Goal: Browse casually: Explore the website without a specific task or goal

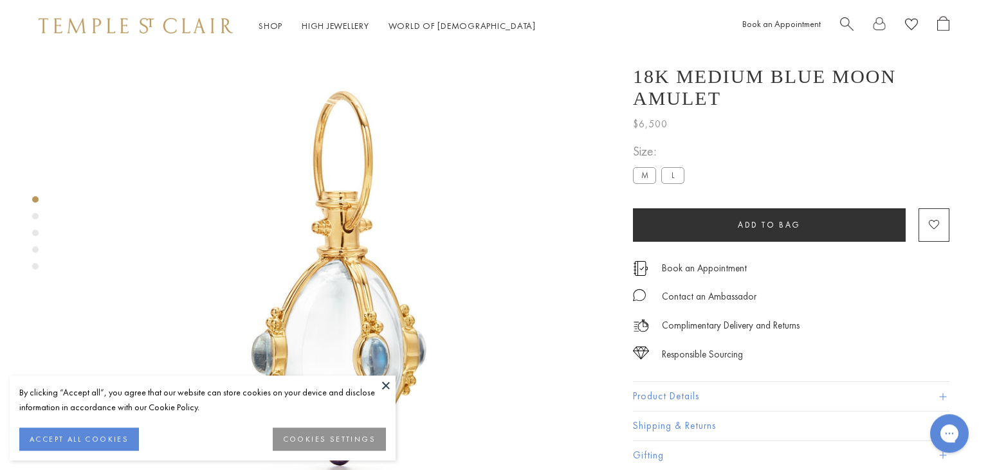
scroll to position [51, 0]
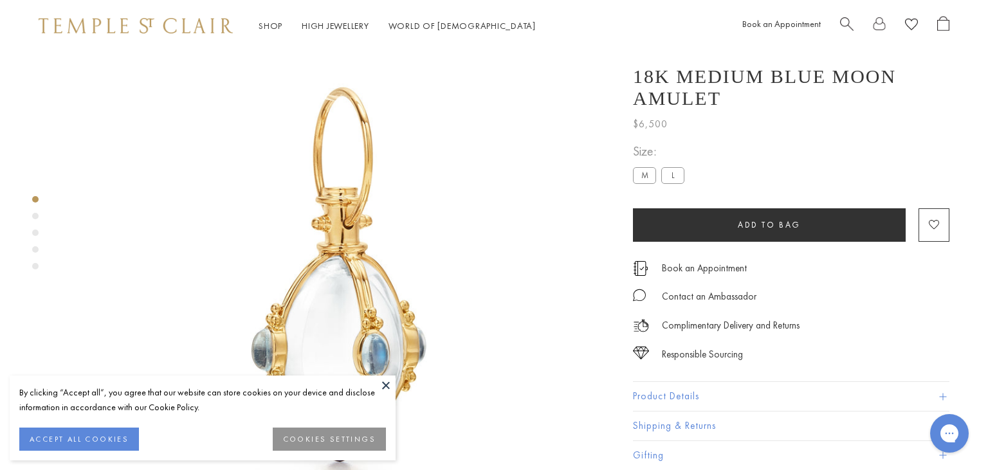
click at [387, 393] on button at bounding box center [385, 385] width 19 height 19
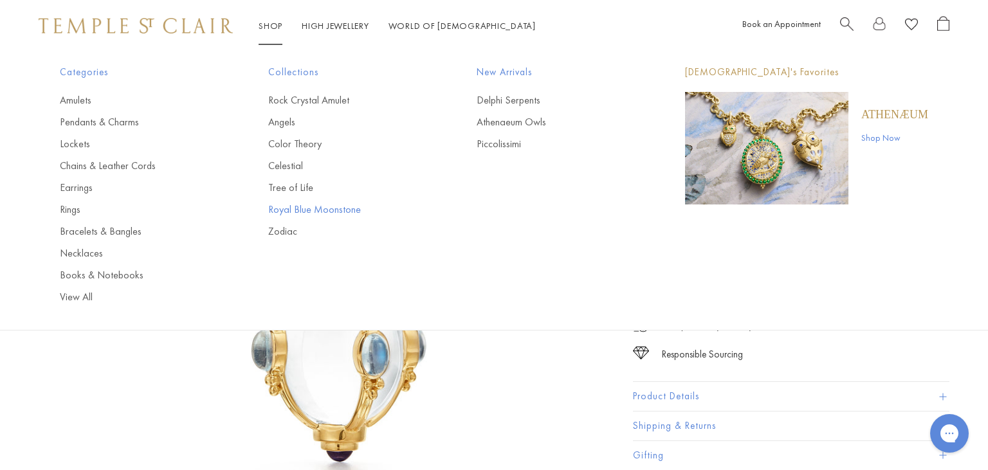
click at [288, 215] on link "Royal Blue Moonstone" at bounding box center [346, 210] width 157 height 14
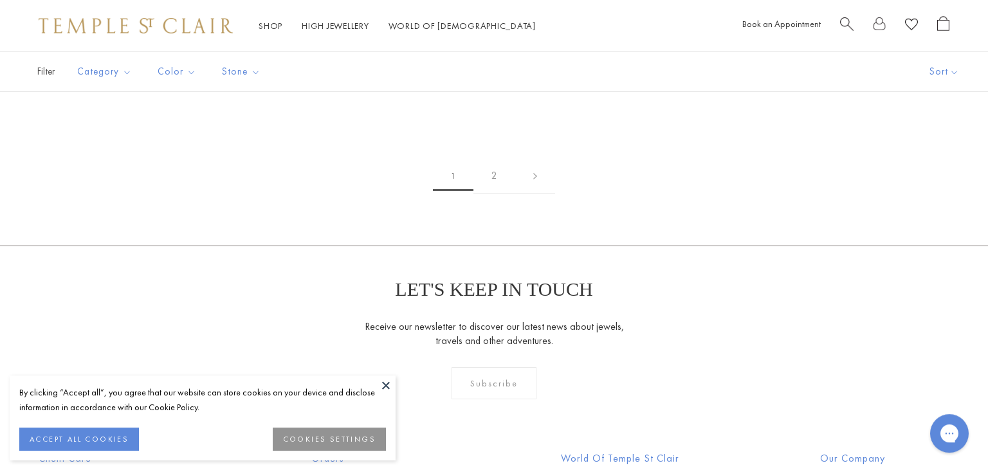
scroll to position [2170, 0]
click at [387, 383] on button at bounding box center [385, 385] width 19 height 19
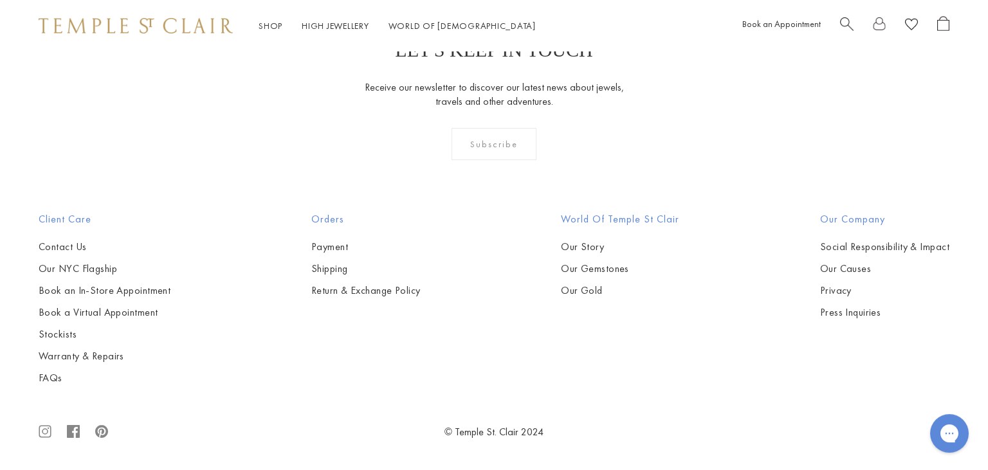
scroll to position [2855, 0]
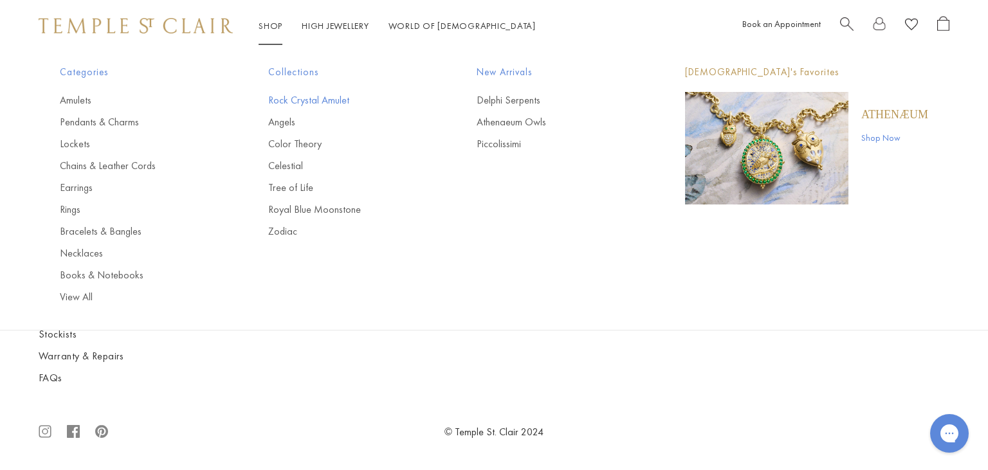
click at [286, 99] on link "Rock Crystal Amulet" at bounding box center [346, 100] width 157 height 14
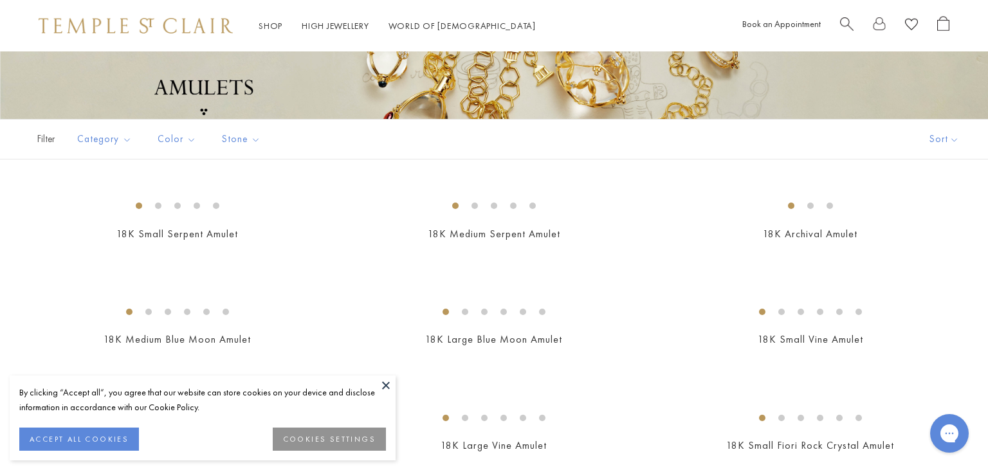
click at [385, 388] on button at bounding box center [385, 385] width 19 height 19
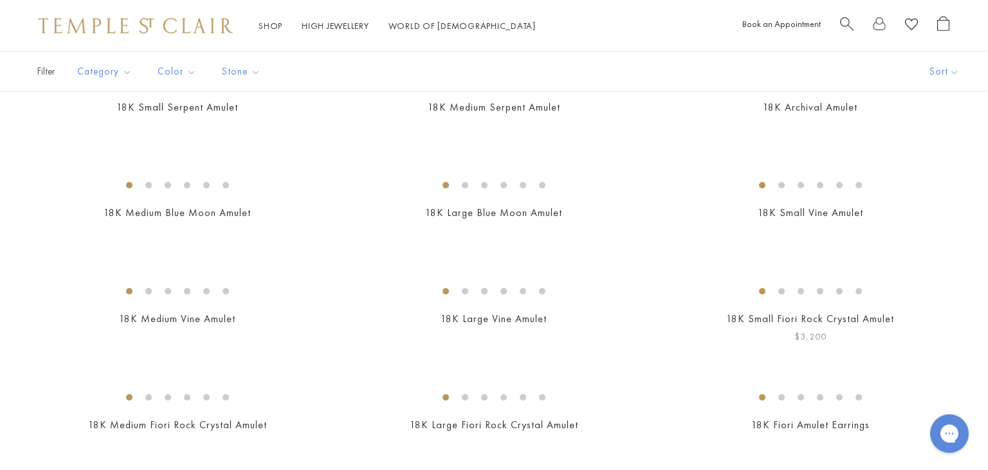
scroll to position [322, 0]
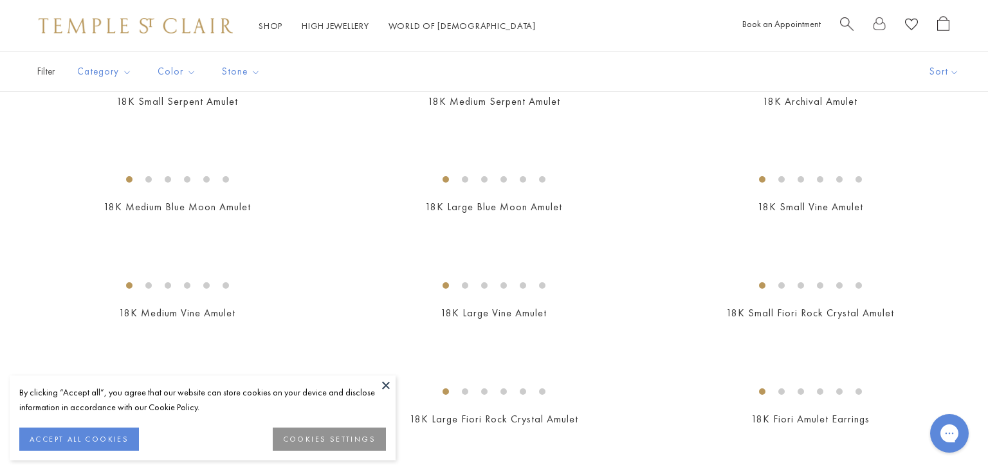
click at [385, 384] on button at bounding box center [385, 385] width 19 height 19
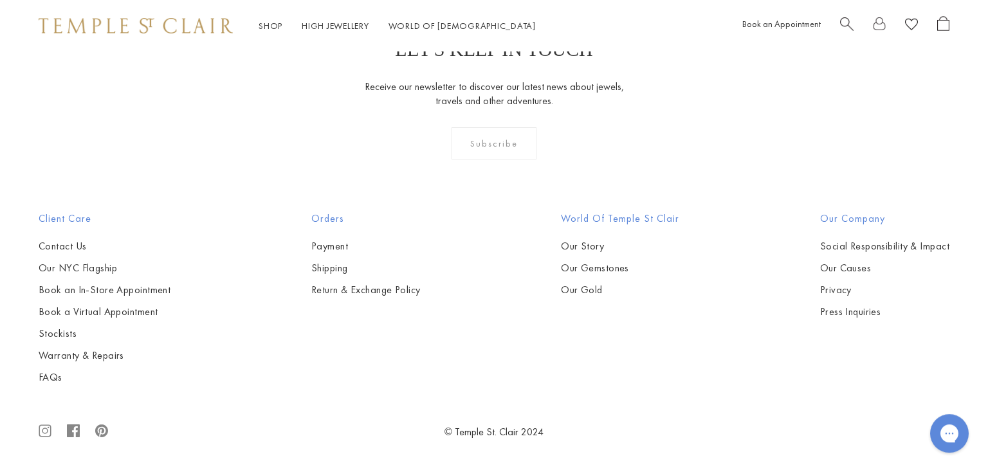
scroll to position [7835, 0]
click at [0, 0] on img at bounding box center [0, 0] width 0 height 0
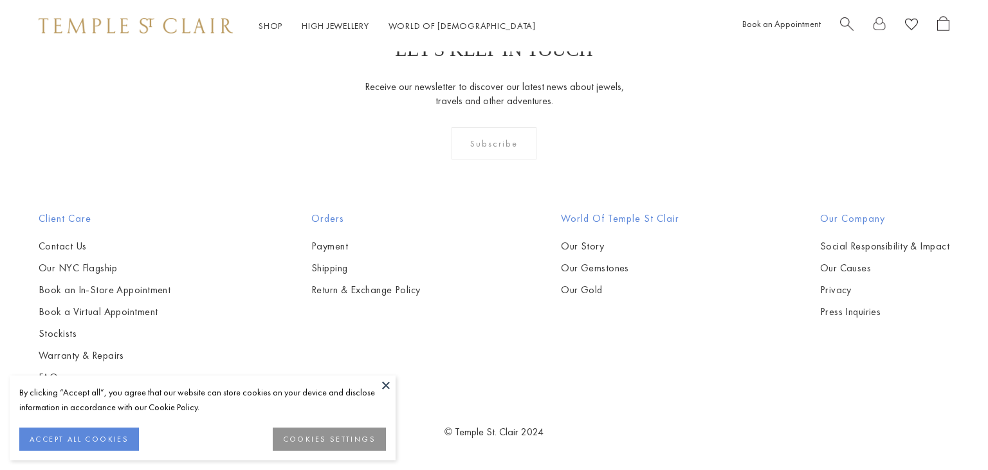
scroll to position [8158, 0]
click at [385, 387] on button at bounding box center [385, 385] width 19 height 19
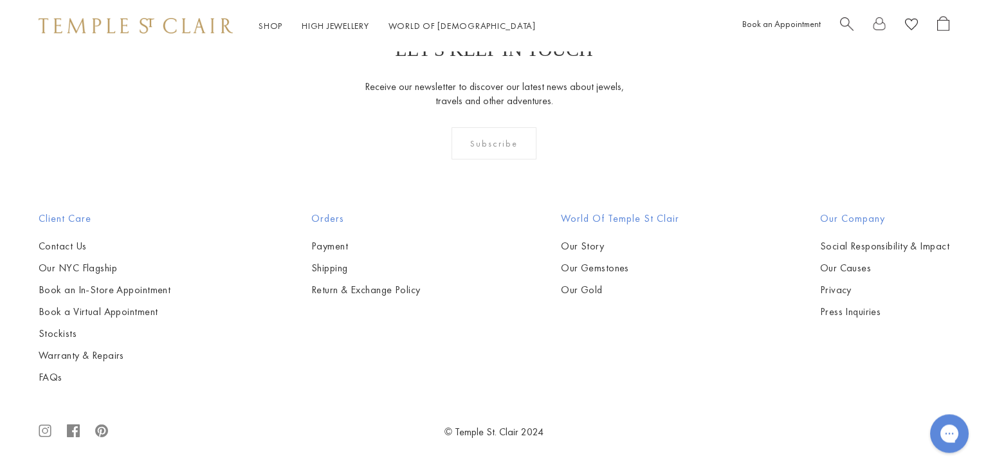
scroll to position [9035, 0]
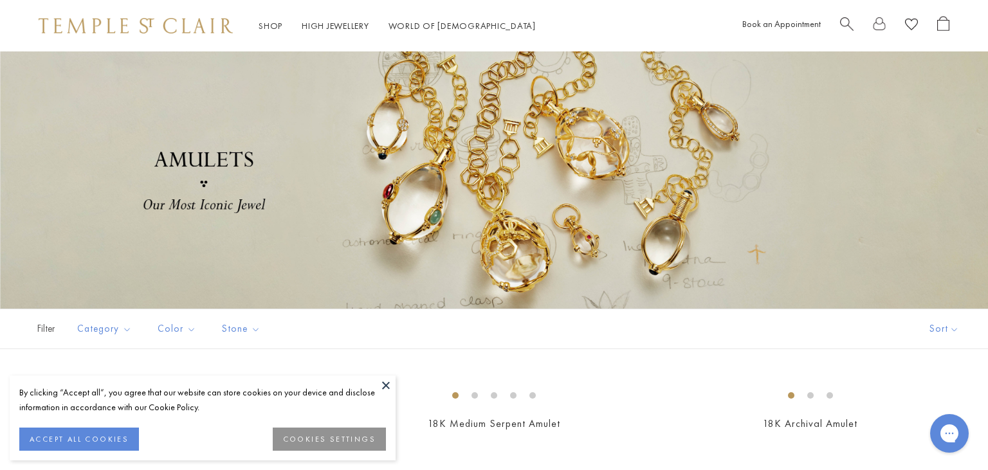
click at [385, 387] on button at bounding box center [385, 385] width 19 height 19
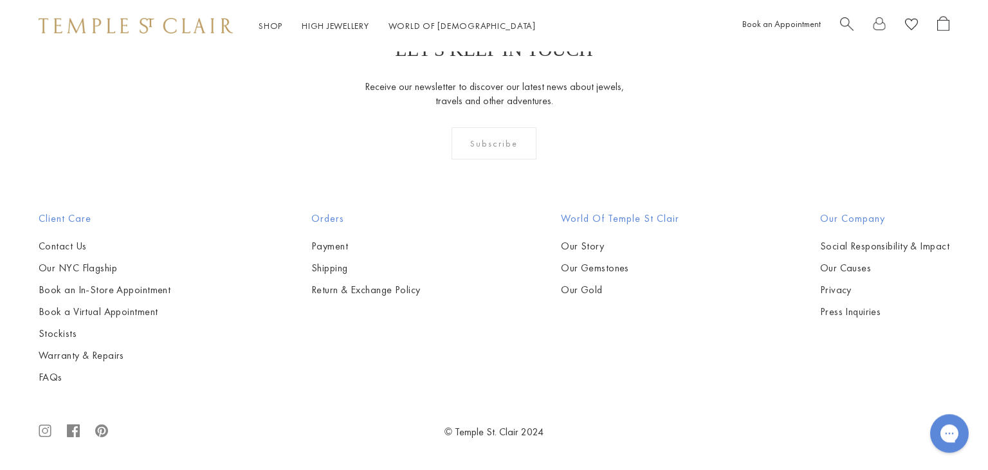
scroll to position [8950, 0]
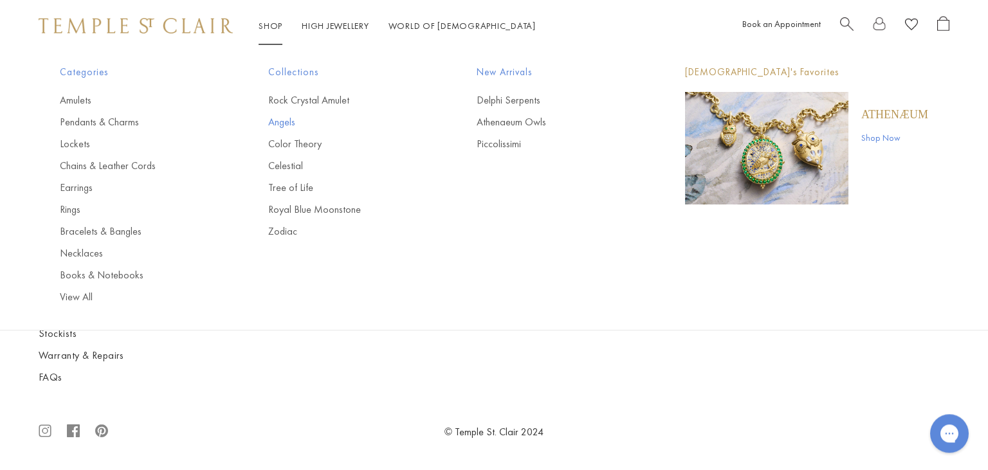
click at [275, 116] on link "Angels" at bounding box center [346, 122] width 157 height 14
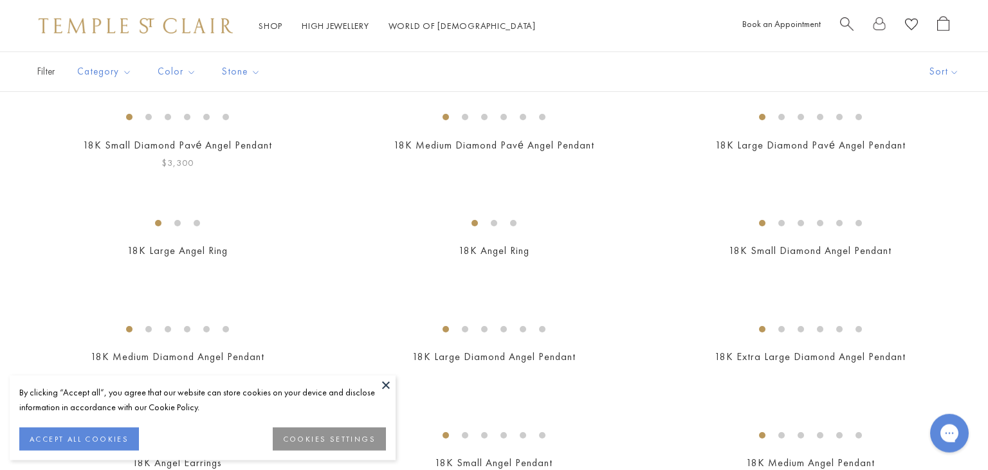
scroll to position [280, 0]
click at [385, 379] on button at bounding box center [385, 385] width 19 height 19
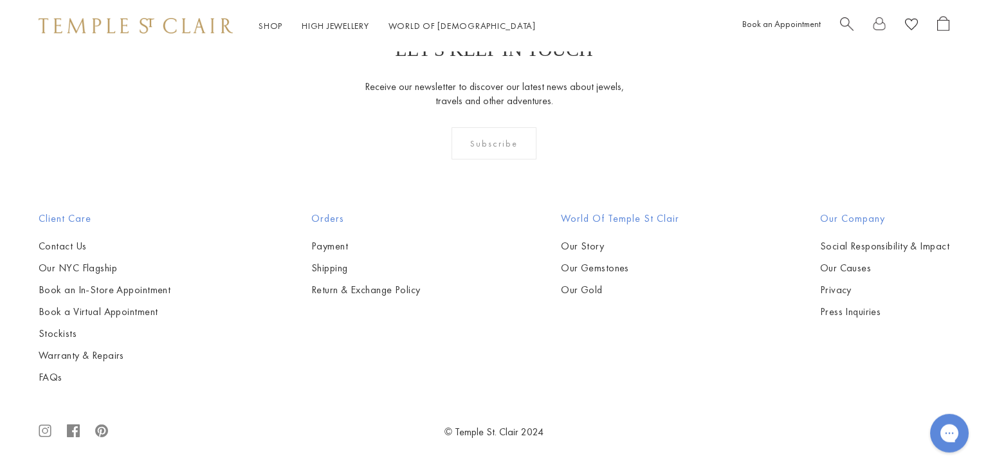
scroll to position [1073, 0]
click at [0, 0] on img at bounding box center [0, 0] width 0 height 0
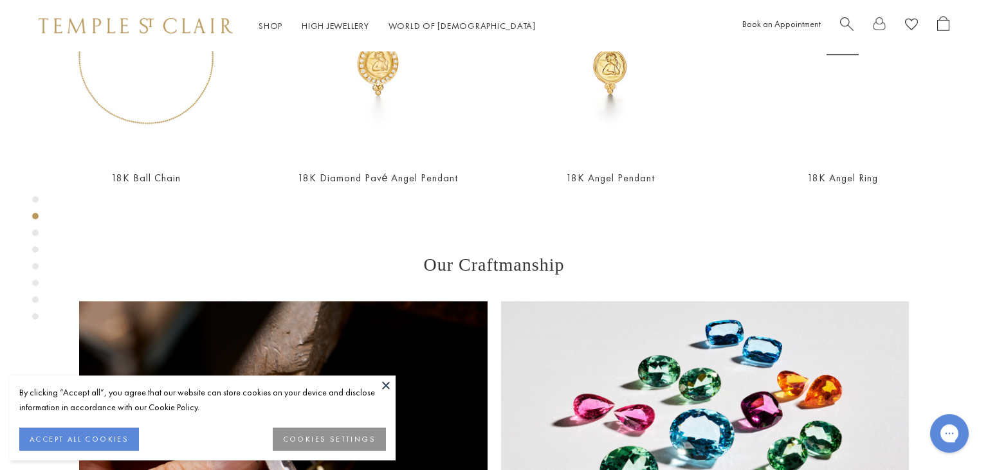
scroll to position [757, 0]
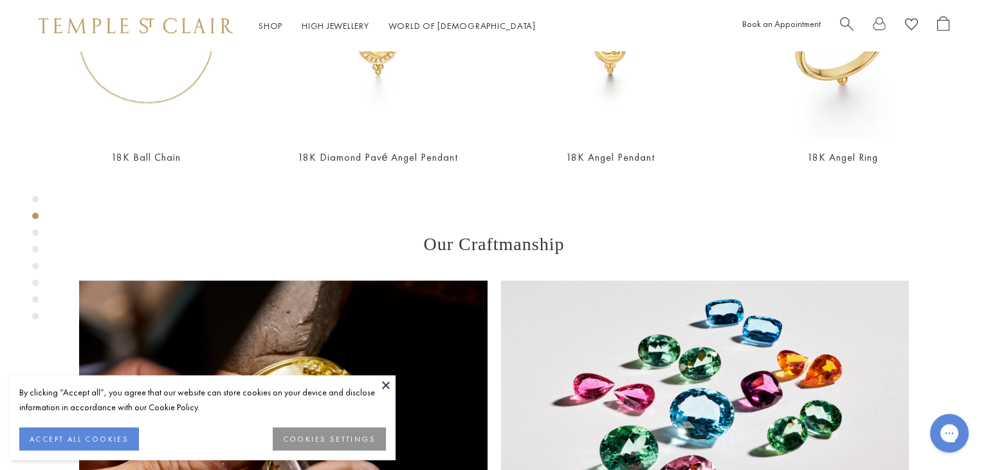
click at [387, 385] on button at bounding box center [385, 385] width 19 height 19
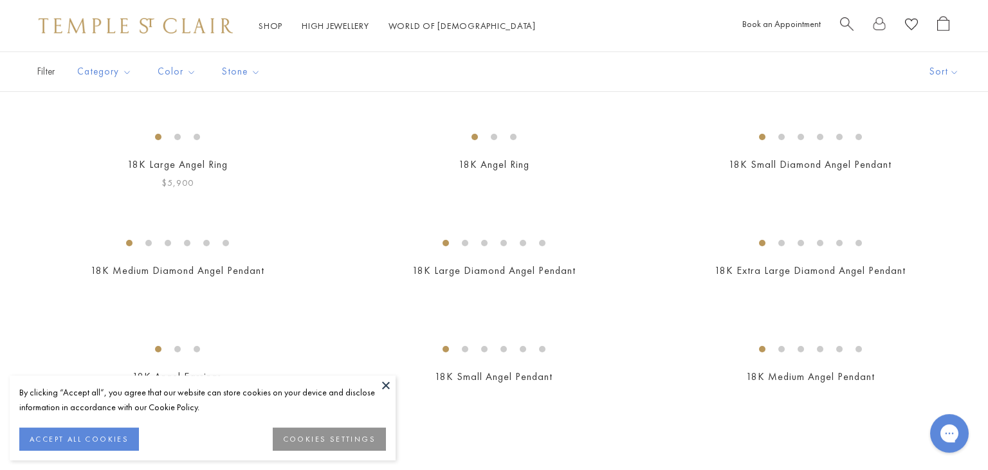
scroll to position [324, 0]
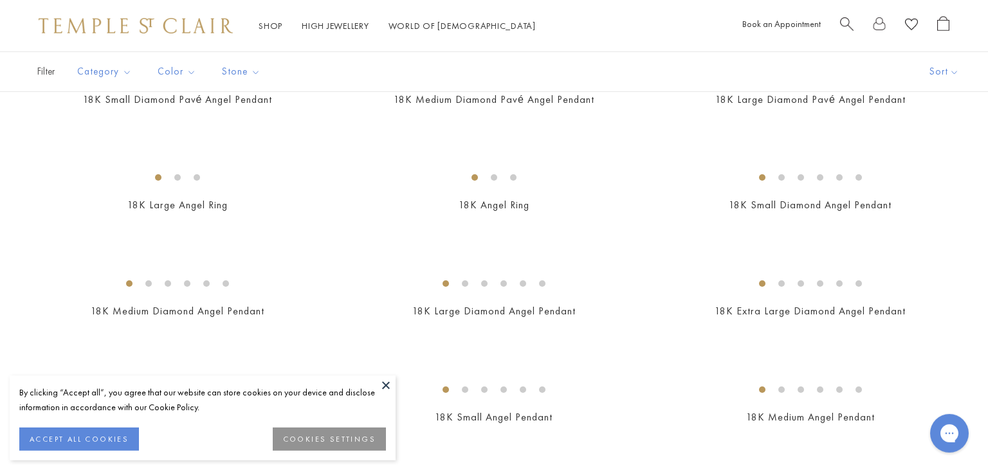
click at [390, 383] on button at bounding box center [385, 385] width 19 height 19
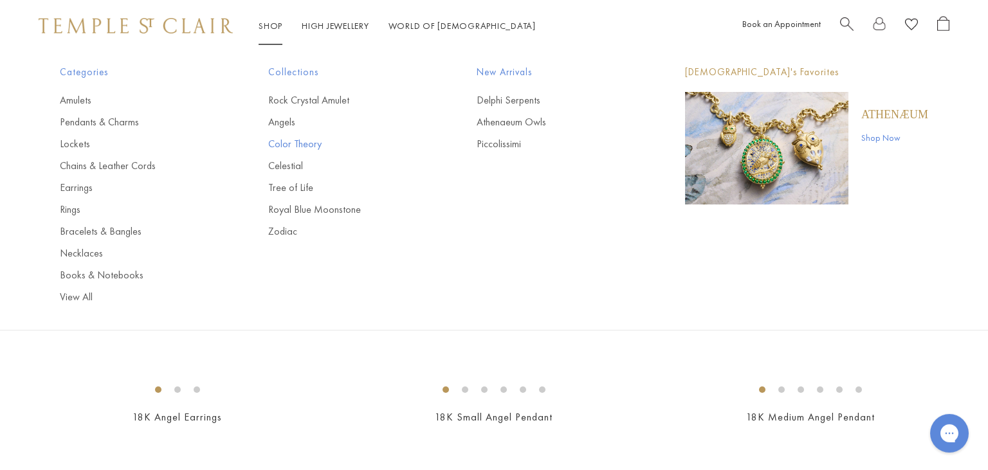
click at [284, 143] on link "Color Theory" at bounding box center [346, 144] width 157 height 14
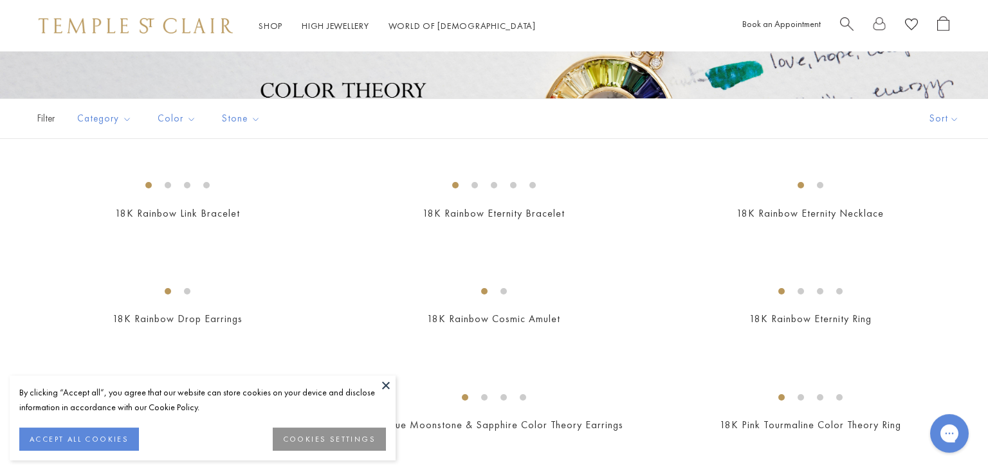
scroll to position [213, 0]
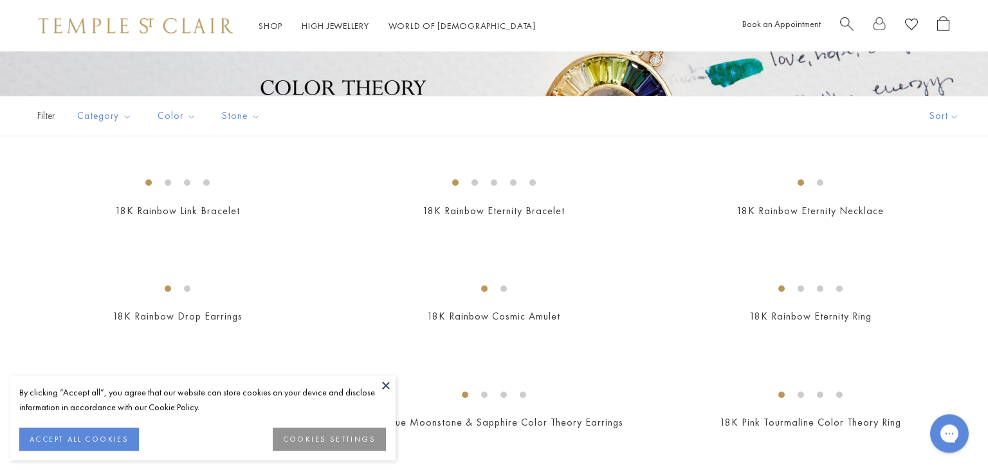
click at [386, 387] on button at bounding box center [385, 385] width 19 height 19
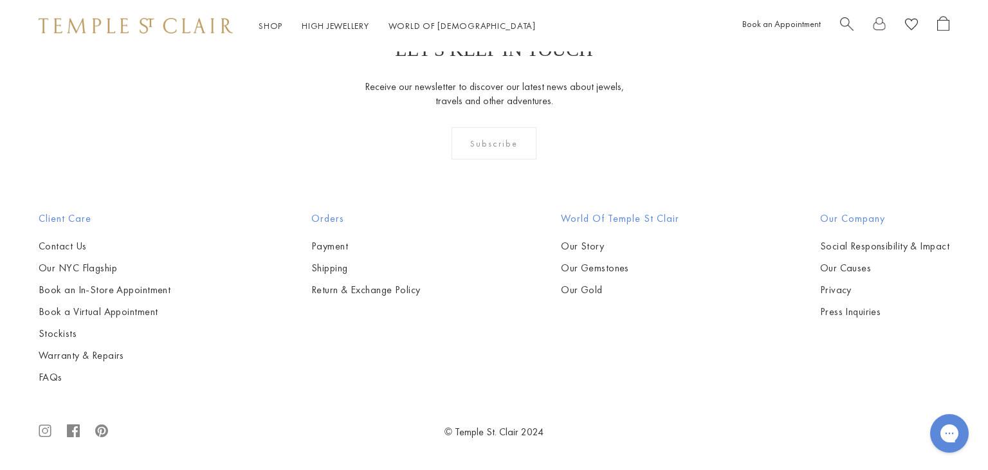
scroll to position [1997, 0]
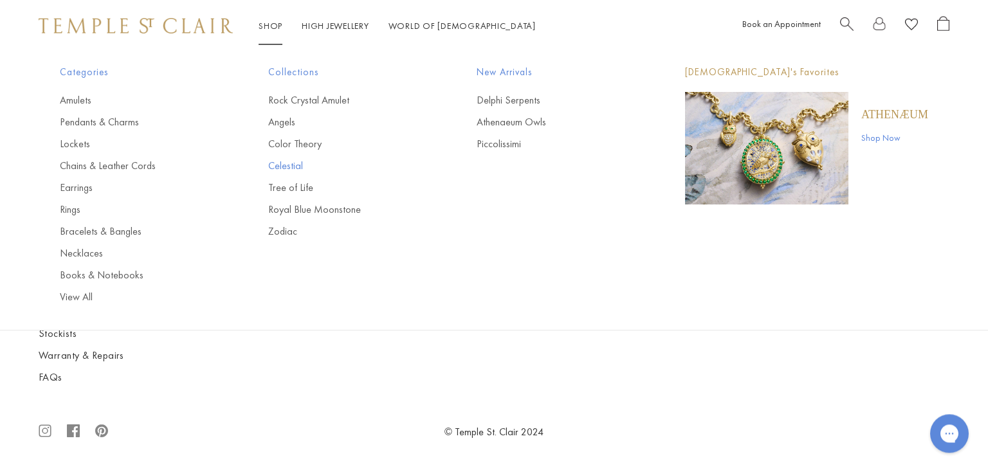
click at [290, 167] on link "Celestial" at bounding box center [346, 166] width 157 height 14
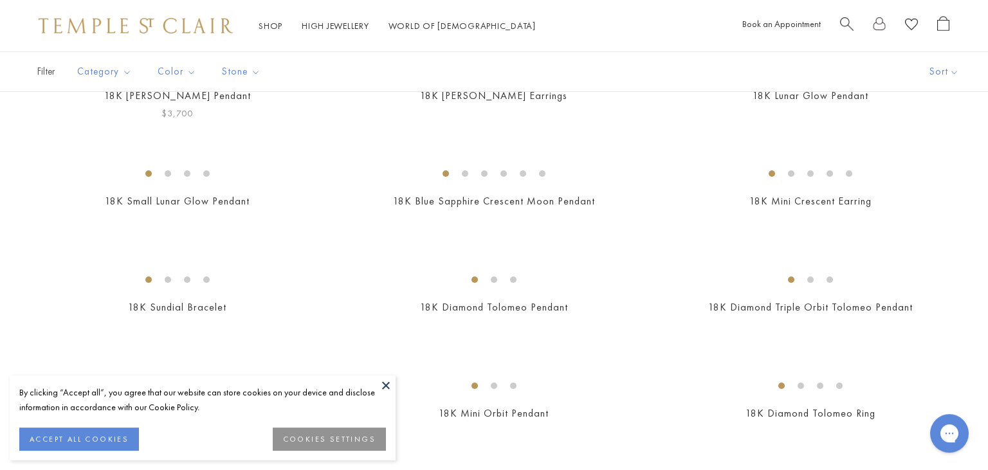
scroll to position [329, 0]
click at [382, 384] on button at bounding box center [385, 385] width 19 height 19
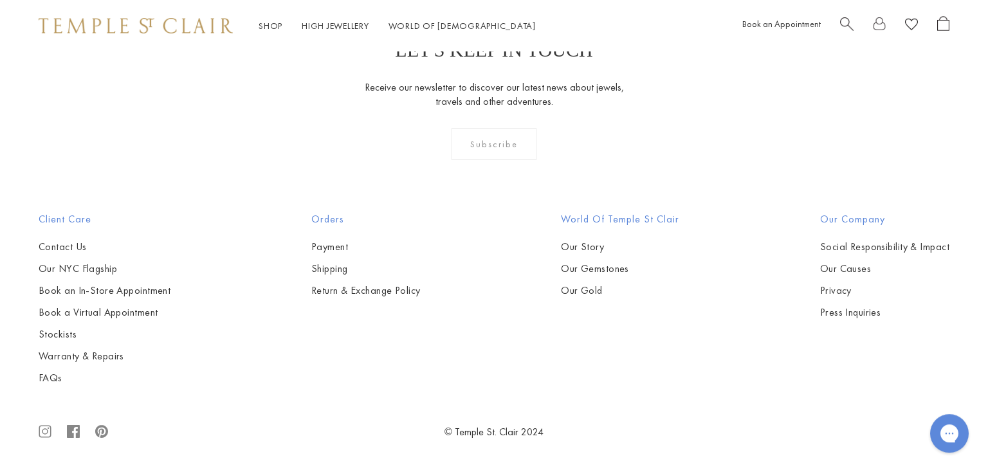
scroll to position [6565, 0]
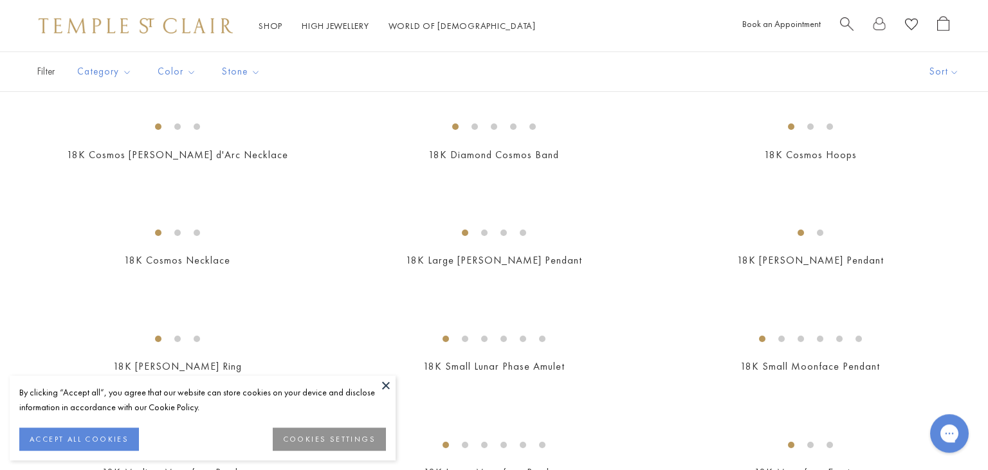
click at [385, 391] on button at bounding box center [385, 385] width 19 height 19
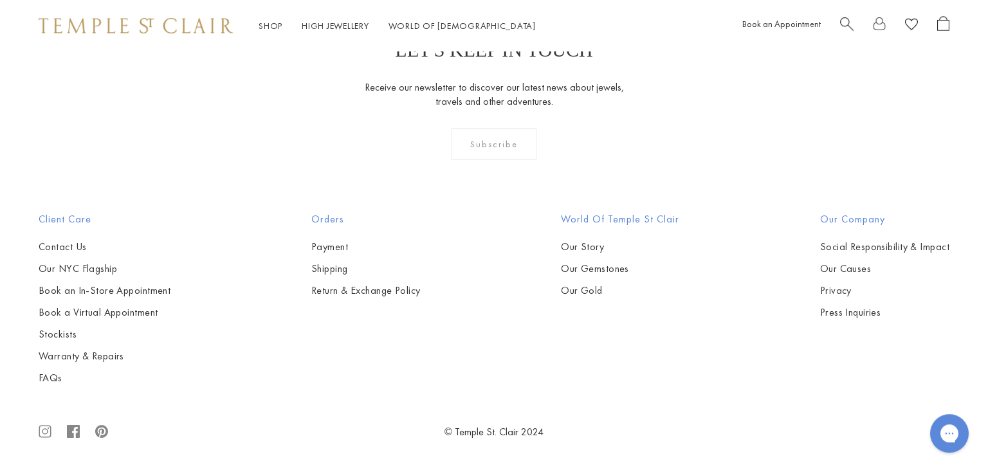
scroll to position [3671, 0]
drag, startPoint x: 340, startPoint y: 228, endPoint x: 333, endPoint y: 230, distance: 6.7
click at [0, 0] on img at bounding box center [0, 0] width 0 height 0
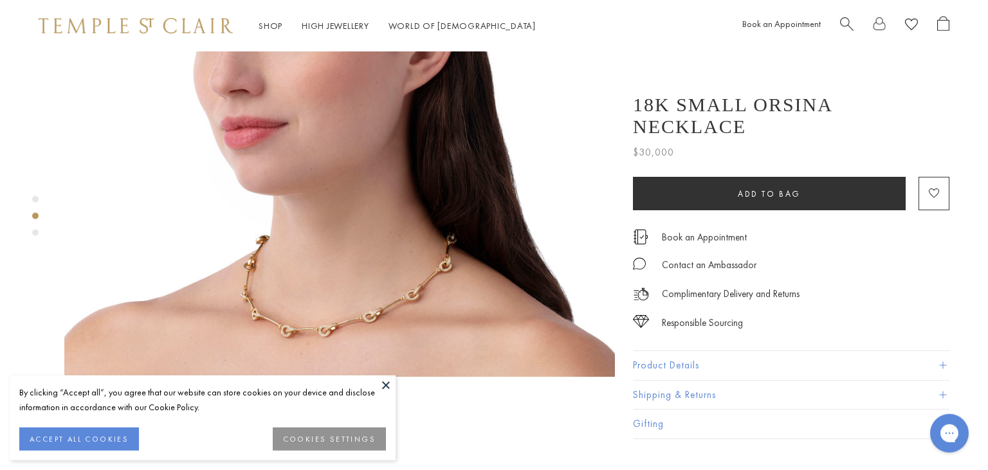
scroll to position [818, 0]
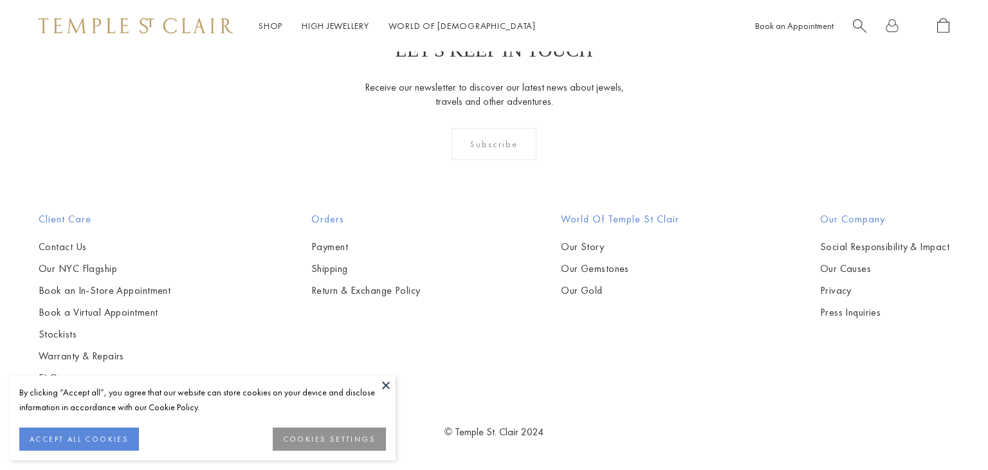
scroll to position [3671, 0]
click at [0, 0] on img at bounding box center [0, 0] width 0 height 0
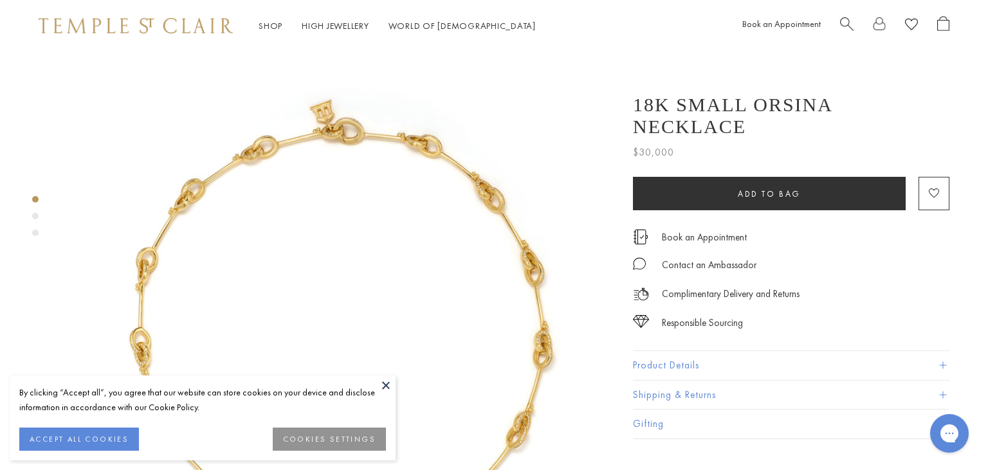
click at [384, 387] on button at bounding box center [385, 385] width 19 height 19
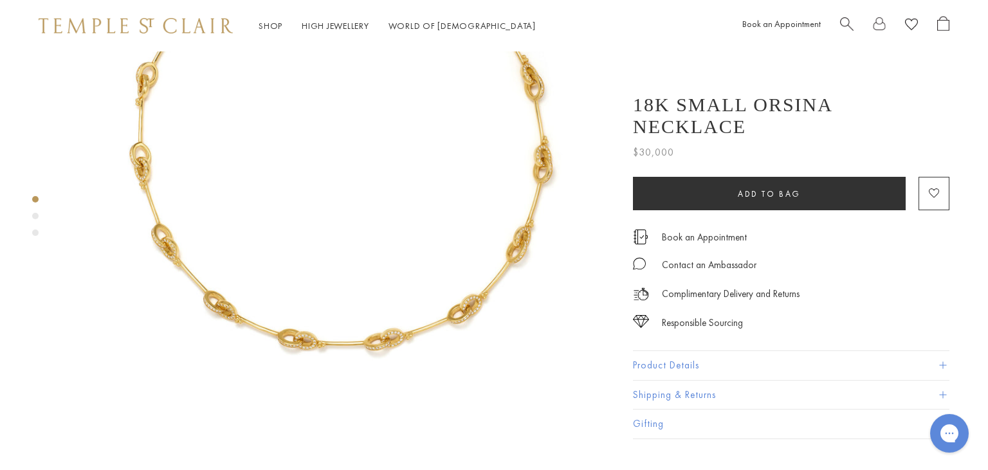
scroll to position [190, 0]
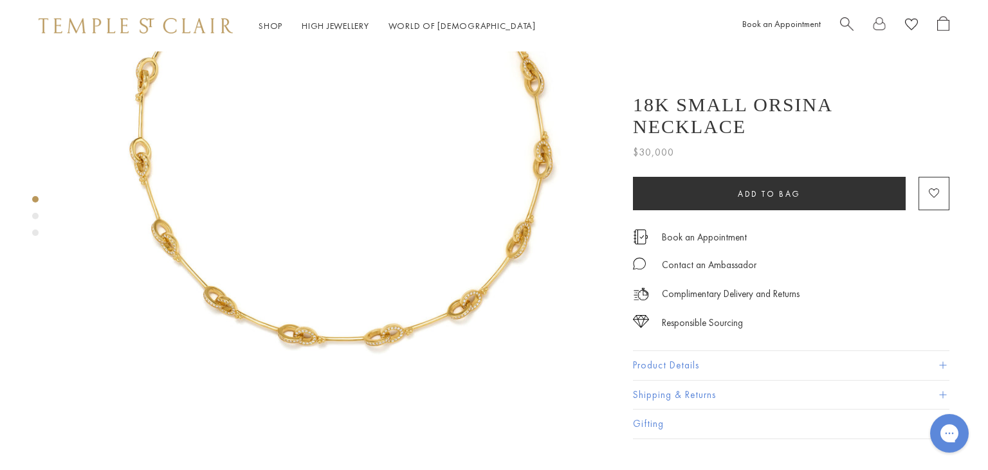
click at [698, 353] on button "Product Details" at bounding box center [791, 365] width 317 height 29
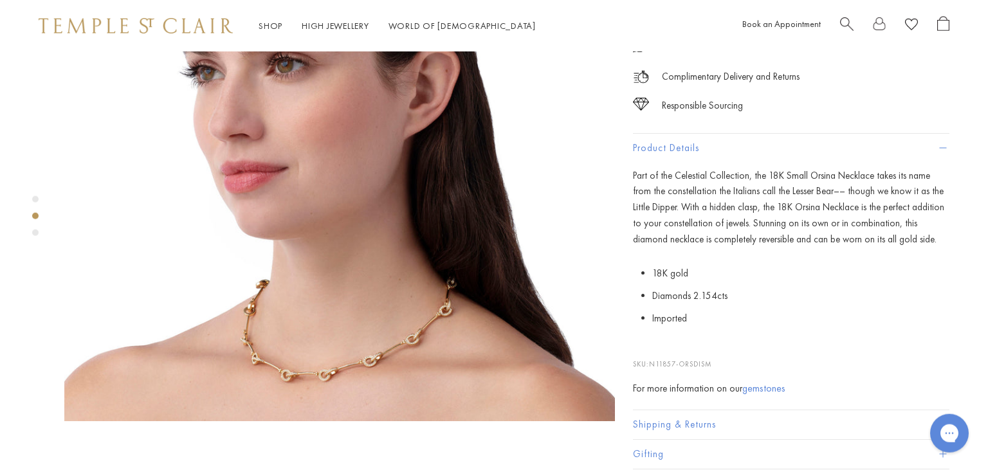
scroll to position [752, 0]
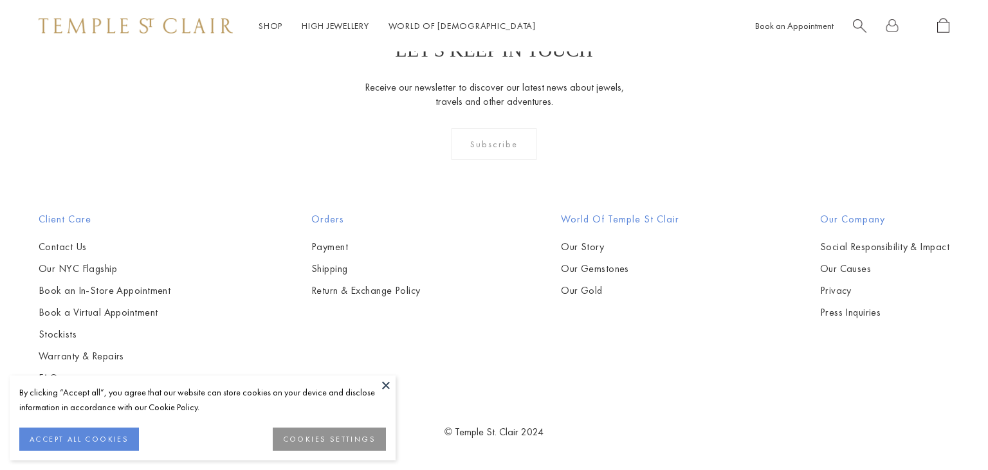
scroll to position [3671, 0]
click at [386, 384] on button at bounding box center [385, 385] width 19 height 19
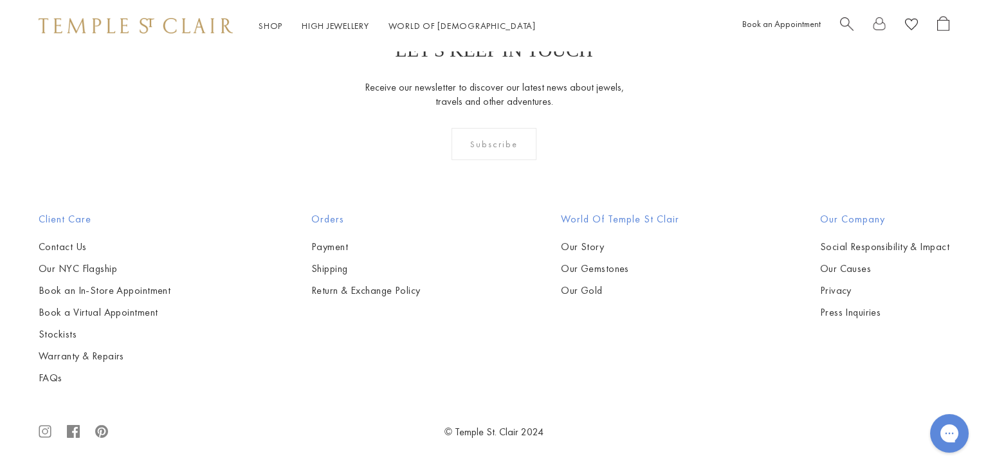
scroll to position [6361, 0]
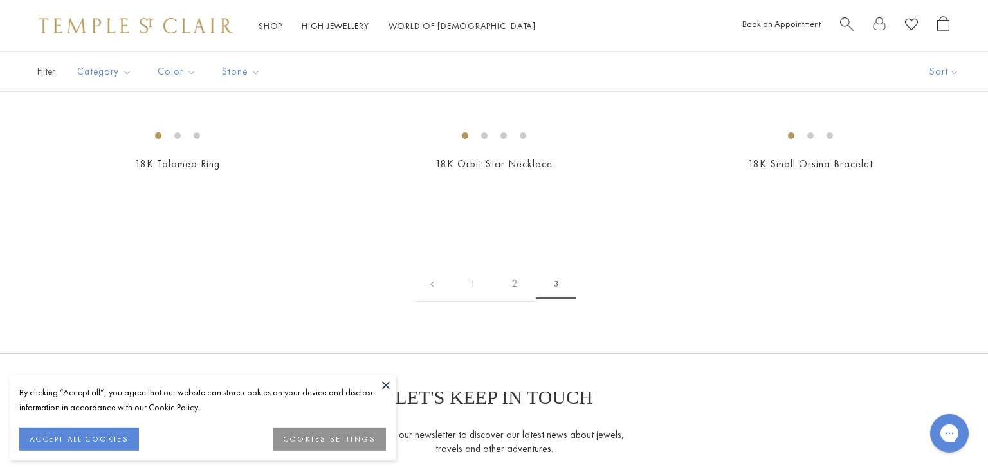
click at [384, 382] on button at bounding box center [385, 385] width 19 height 19
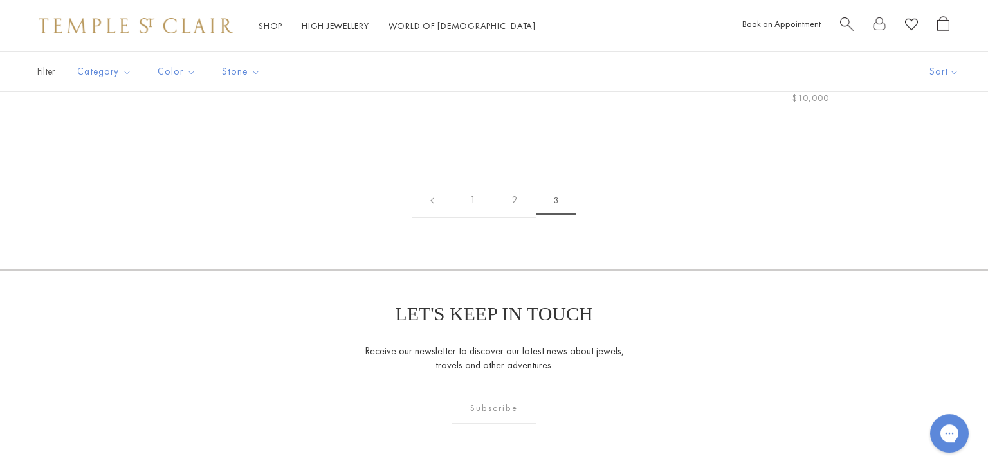
scroll to position [326, 0]
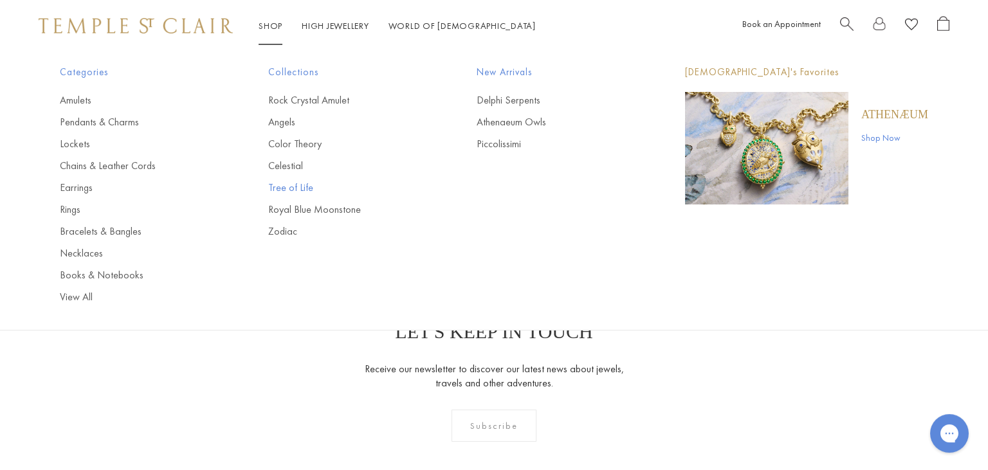
click at [292, 185] on link "Tree of Life" at bounding box center [346, 188] width 157 height 14
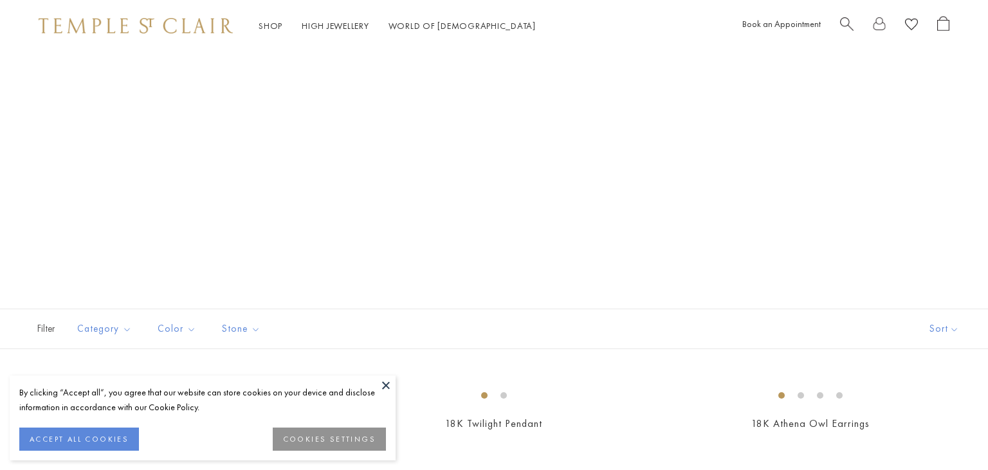
click at [390, 384] on button at bounding box center [385, 385] width 19 height 19
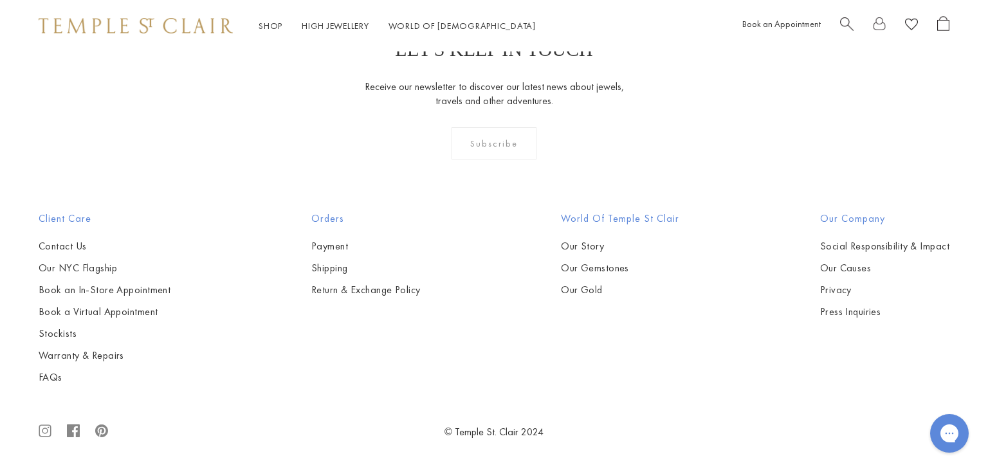
scroll to position [8186, 0]
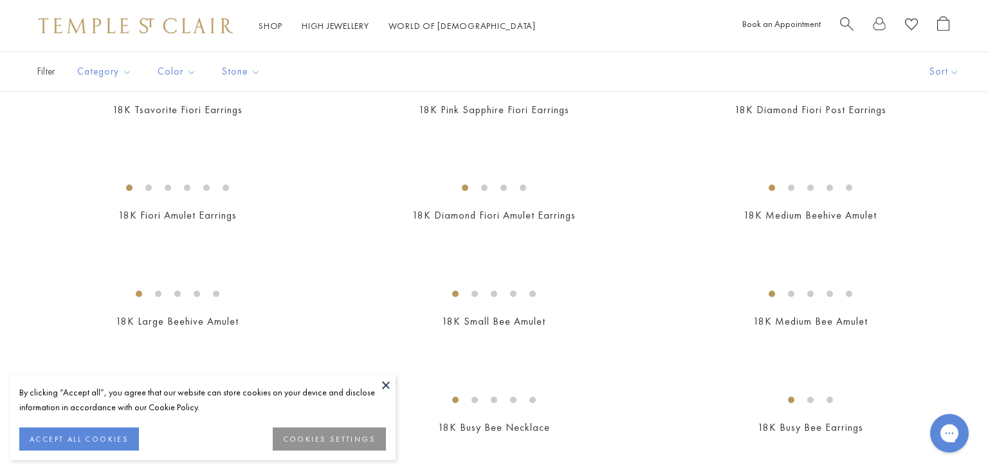
click at [385, 383] on button at bounding box center [385, 385] width 19 height 19
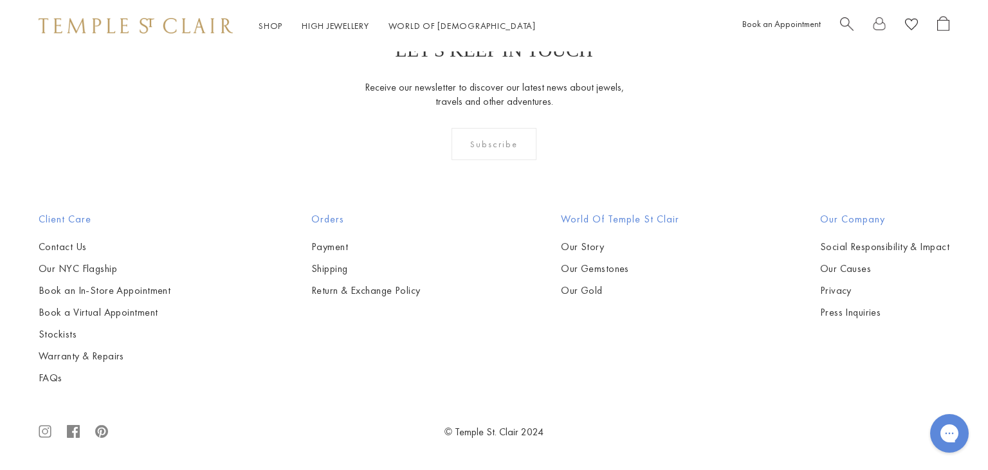
scroll to position [6972, 0]
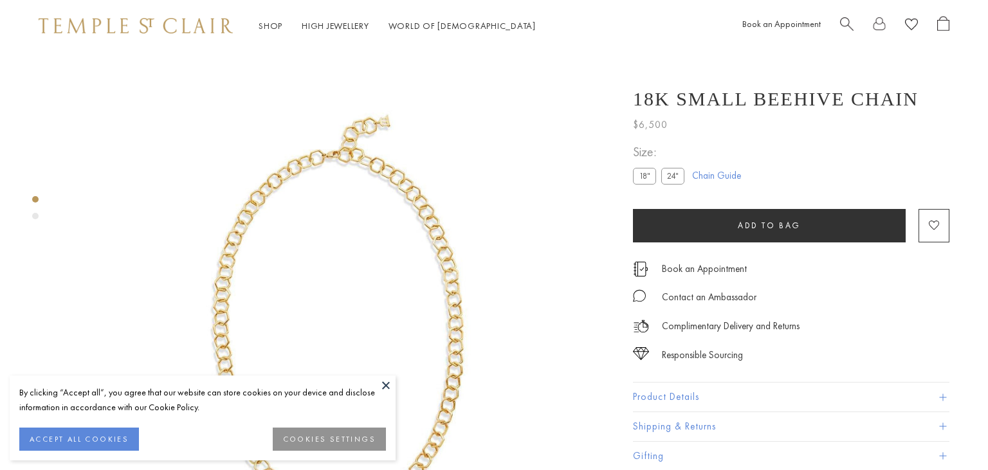
scroll to position [51, 0]
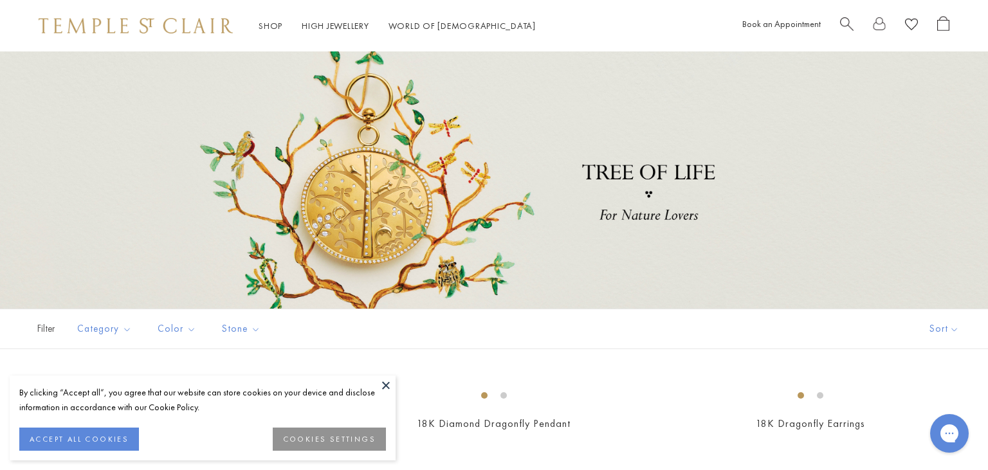
click at [385, 387] on button at bounding box center [385, 385] width 19 height 19
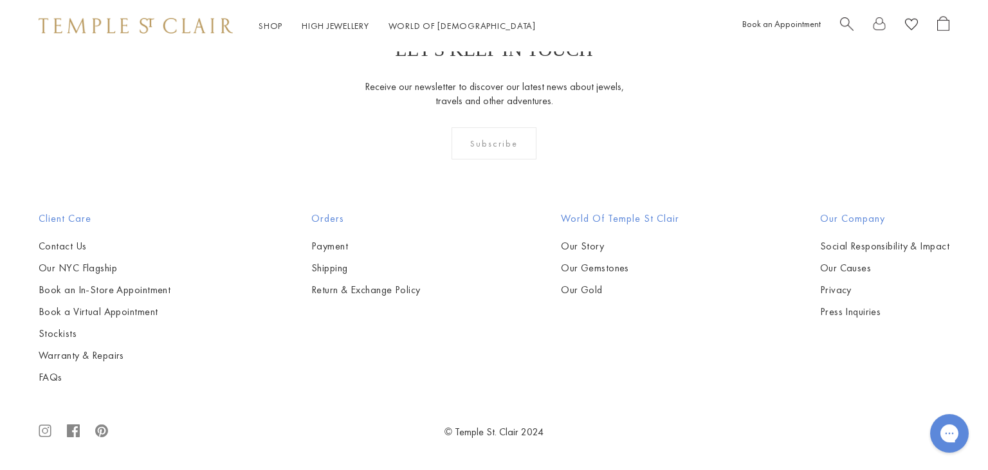
scroll to position [4677, 0]
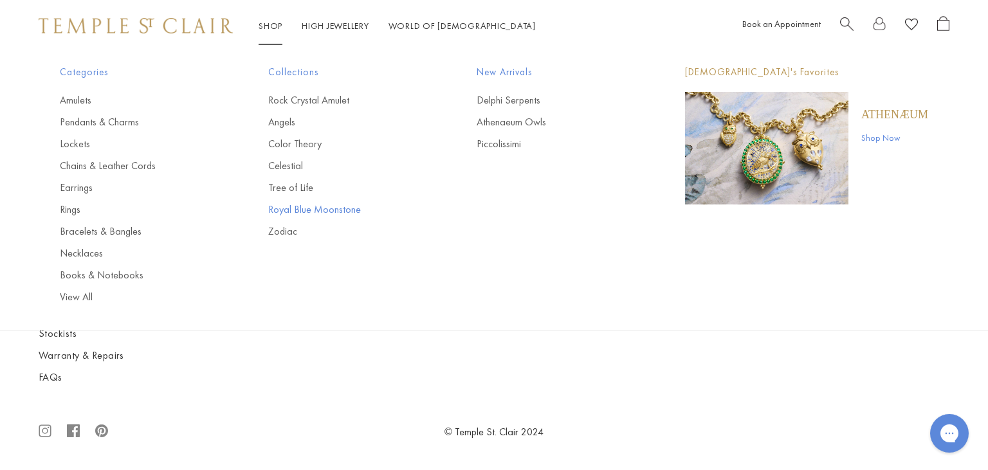
click at [295, 207] on link "Royal Blue Moonstone" at bounding box center [346, 210] width 157 height 14
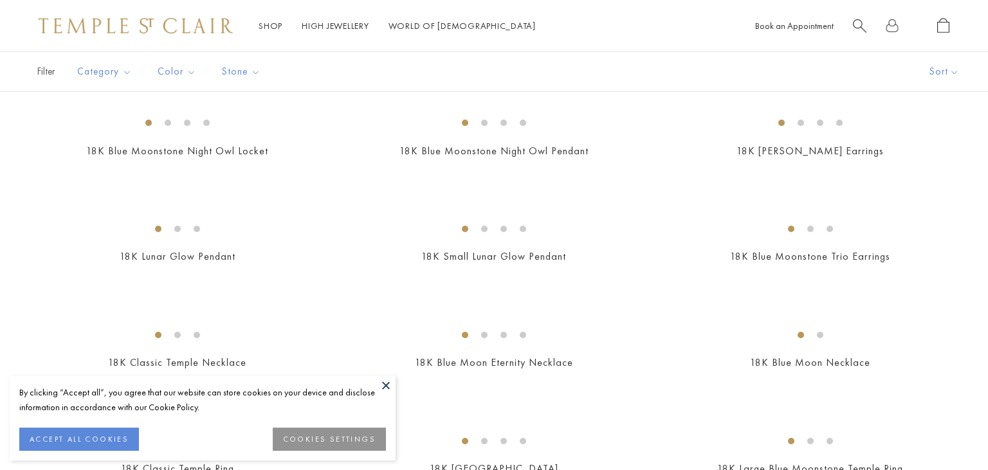
scroll to position [273, 0]
click at [387, 381] on button at bounding box center [385, 385] width 19 height 19
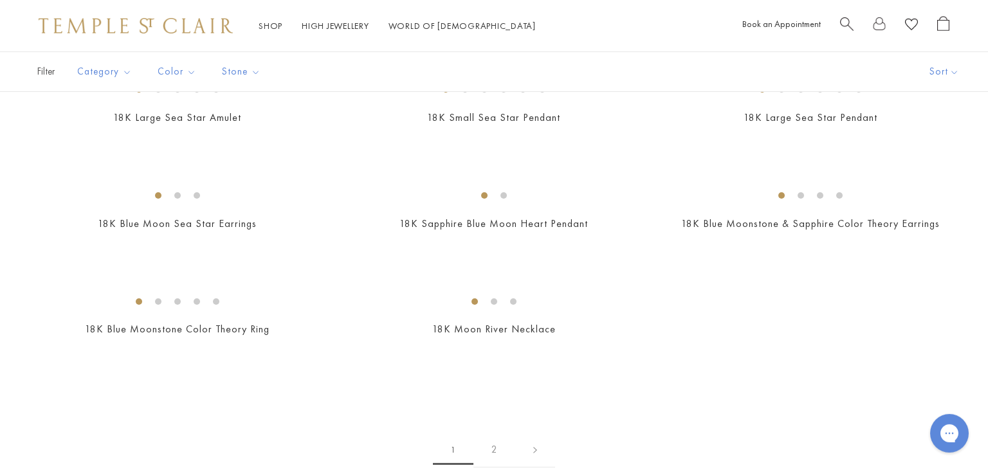
scroll to position [1899, 0]
drag, startPoint x: 627, startPoint y: 294, endPoint x: 371, endPoint y: 297, distance: 256.1
copy link "18K Medium Blue Moonstone Classic Temple Earrings"
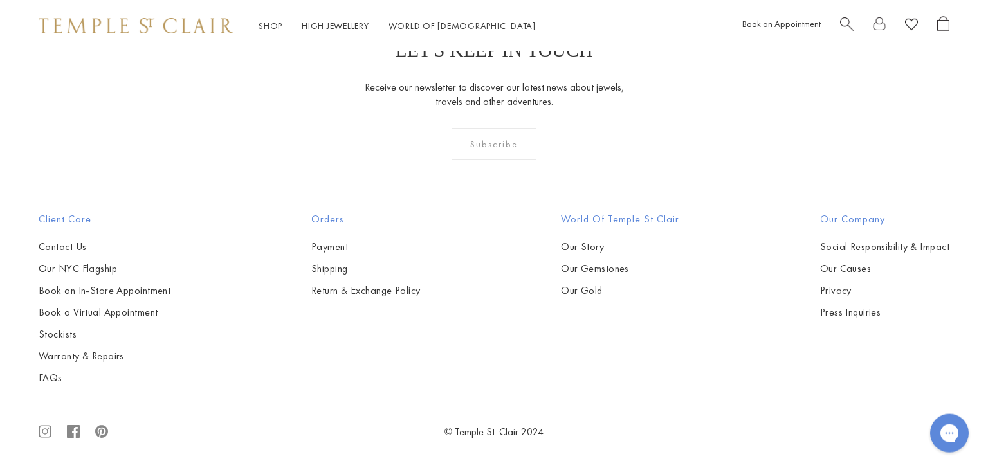
scroll to position [6786, 0]
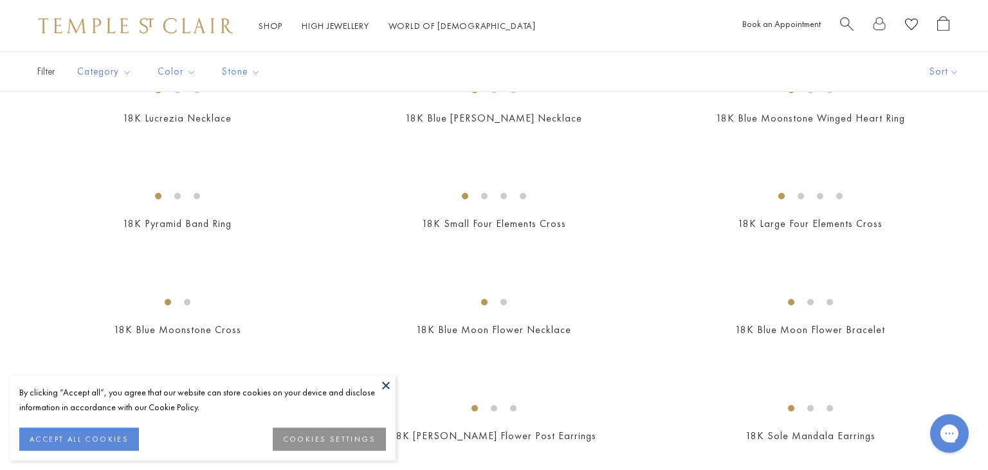
click at [389, 385] on button at bounding box center [385, 385] width 19 height 19
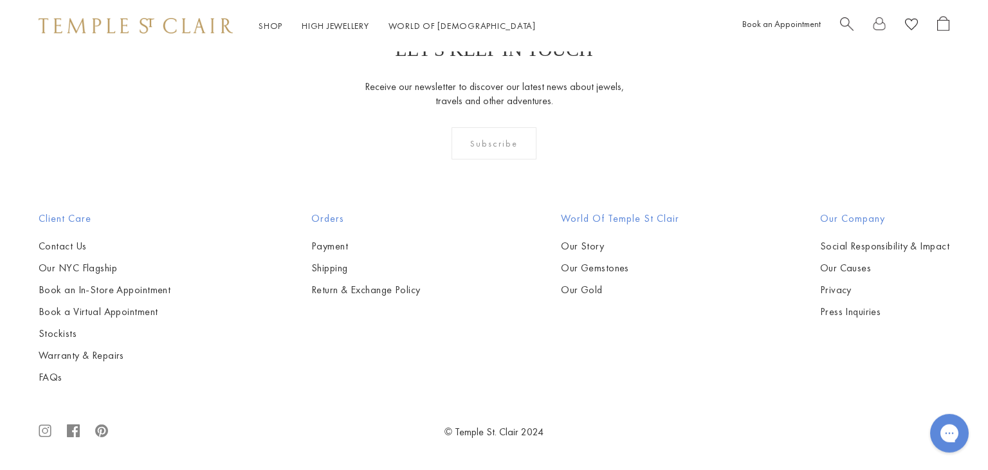
scroll to position [2324, 0]
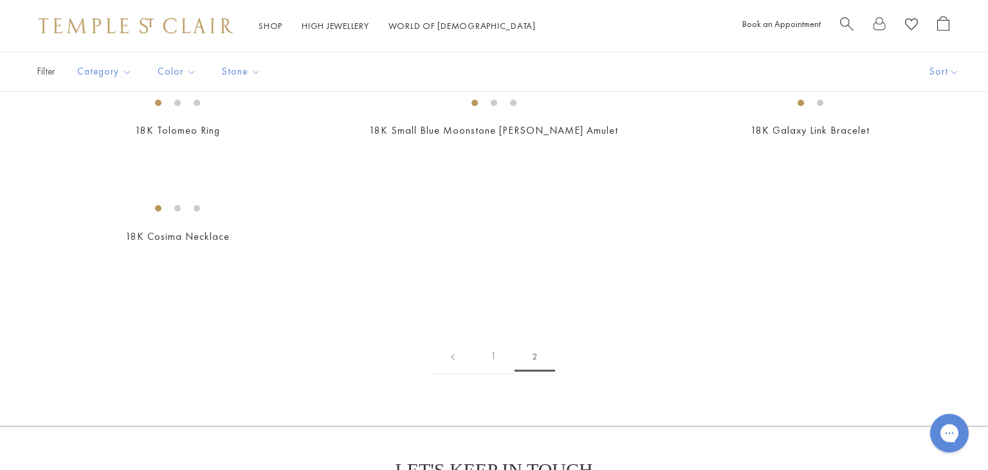
scroll to position [716, 0]
